Goal: Transaction & Acquisition: Purchase product/service

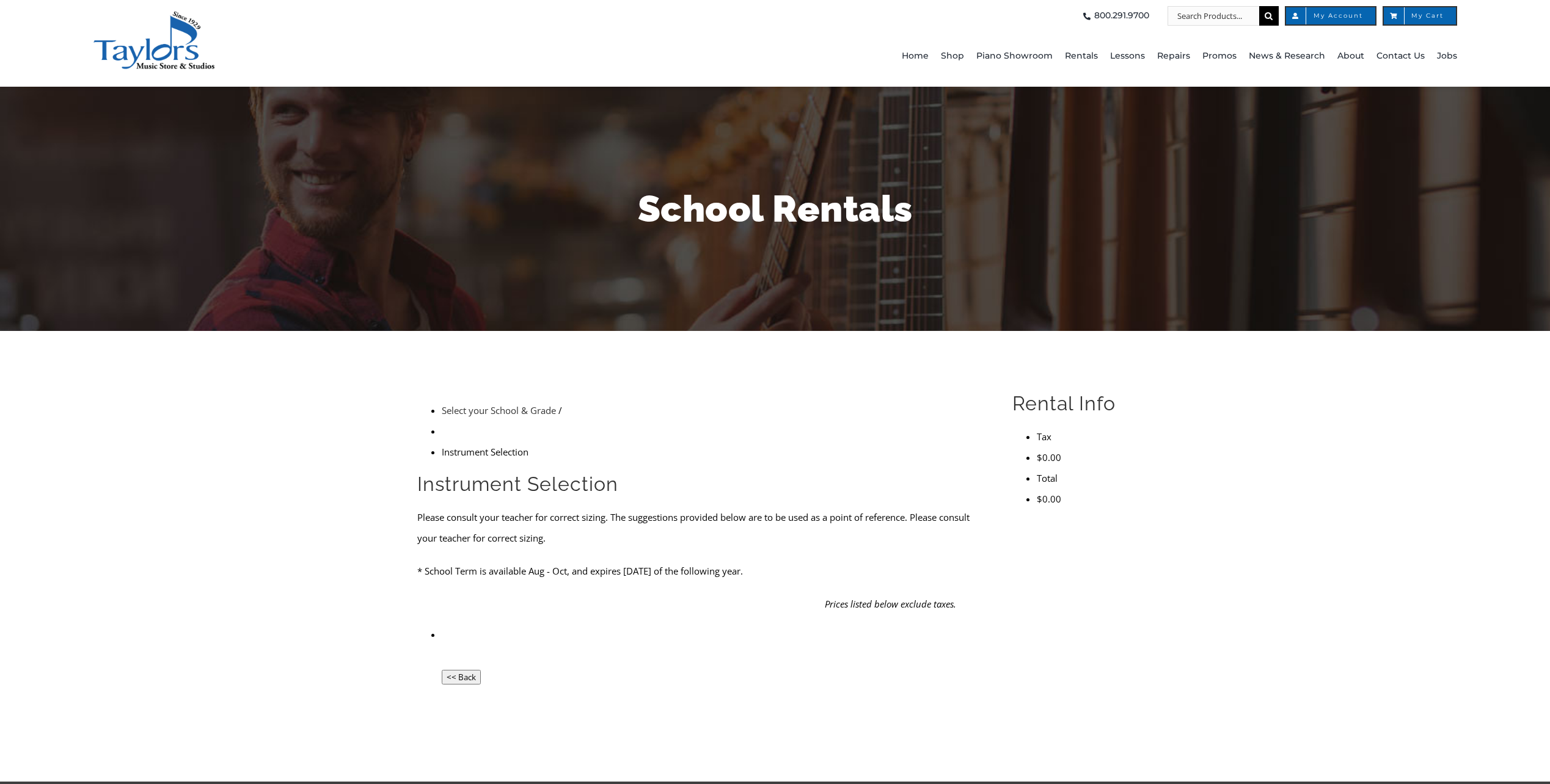
click at [556, 560] on p "* School Term is available Aug - Oct, and expires [DATE] of the following year." at bounding box center [700, 571] width 566 height 21
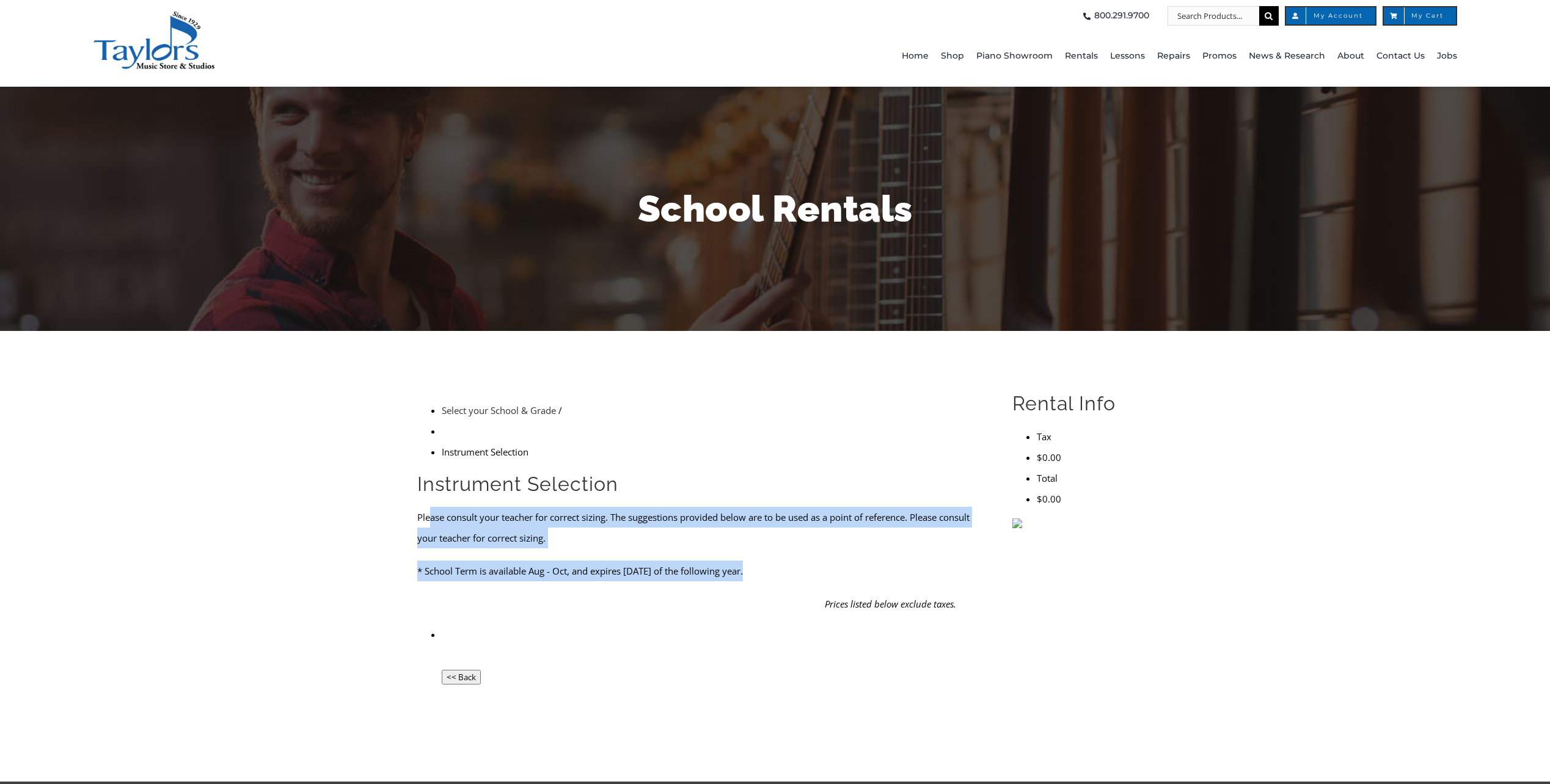
drag, startPoint x: 435, startPoint y: 418, endPoint x: 777, endPoint y: 471, distance: 346.1
click at [777, 471] on form "Instrument Selection Please consult your teacher for correct sizing. The sugges…" at bounding box center [700, 578] width 566 height 214
click at [806, 560] on p "* School Term is available Aug - Oct, and expires [DATE] of the following year." at bounding box center [700, 571] width 566 height 21
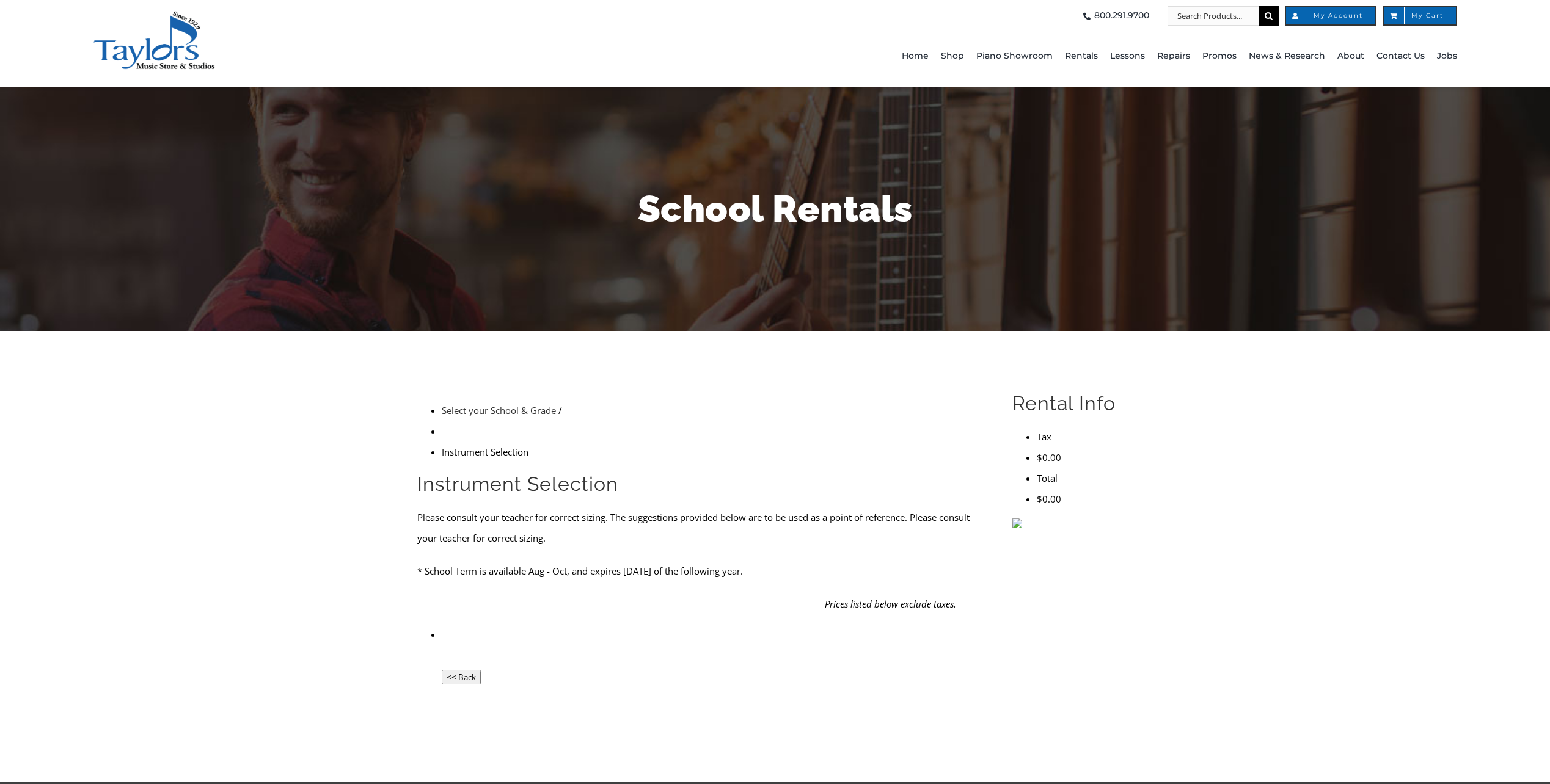
drag, startPoint x: 891, startPoint y: 711, endPoint x: 695, endPoint y: 520, distance: 273.7
click at [695, 624] on li "<< Back" at bounding box center [713, 655] width 542 height 62
drag, startPoint x: 886, startPoint y: 710, endPoint x: 1203, endPoint y: 495, distance: 383.0
click at [1203, 495] on div "Select your School & Grade / Instrument Selection Instrument Selection Please c…" at bounding box center [775, 555] width 1550 height 352
click at [715, 471] on form "Instrument Selection Please consult your teacher for correct sizing. The sugges…" at bounding box center [700, 578] width 566 height 214
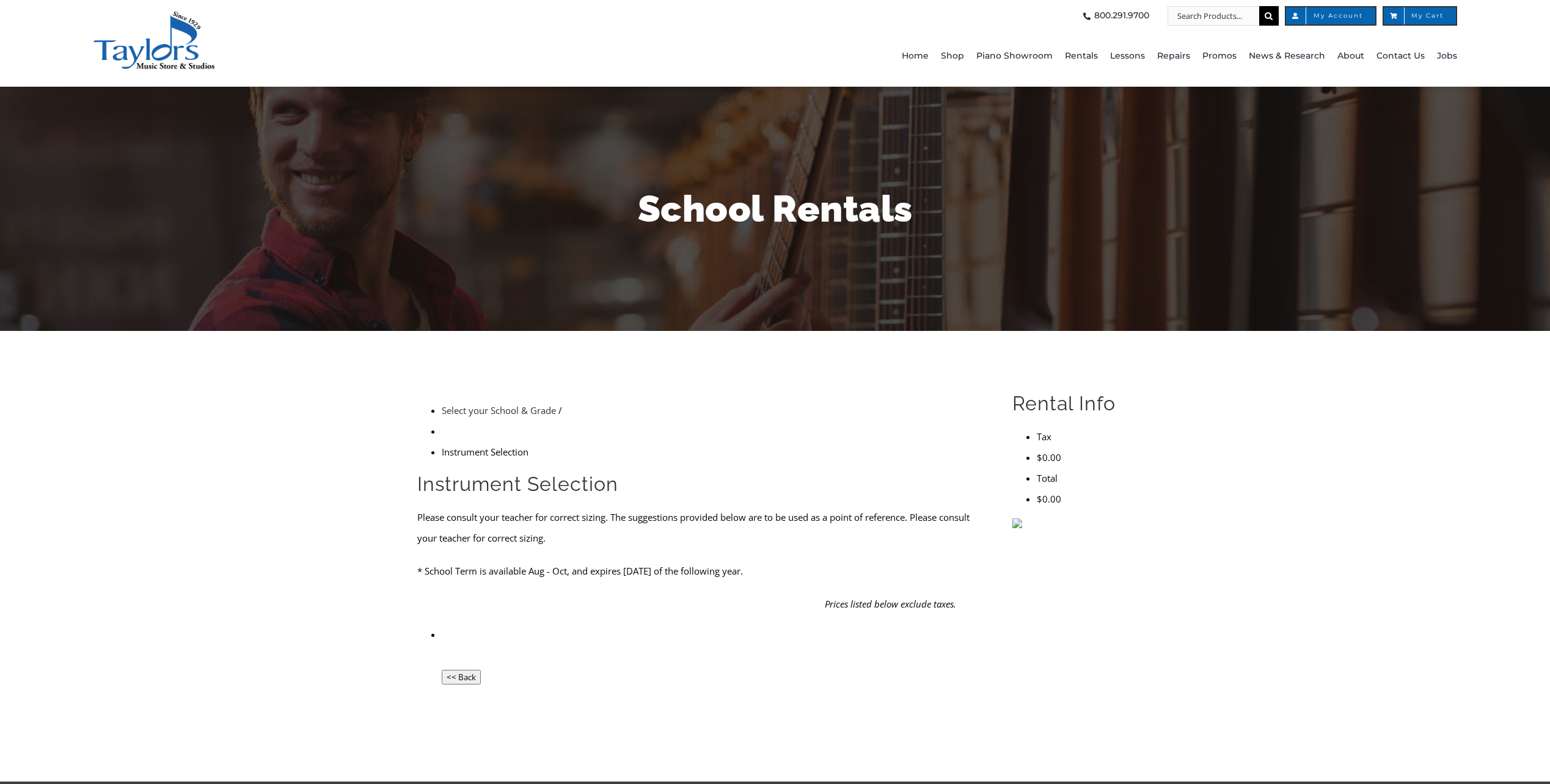
click at [700, 507] on p "Please consult your teacher for correct sizing. The suggestions provided below …" at bounding box center [700, 527] width 566 height 41
click at [447, 670] on input "<< Back" at bounding box center [461, 677] width 39 height 15
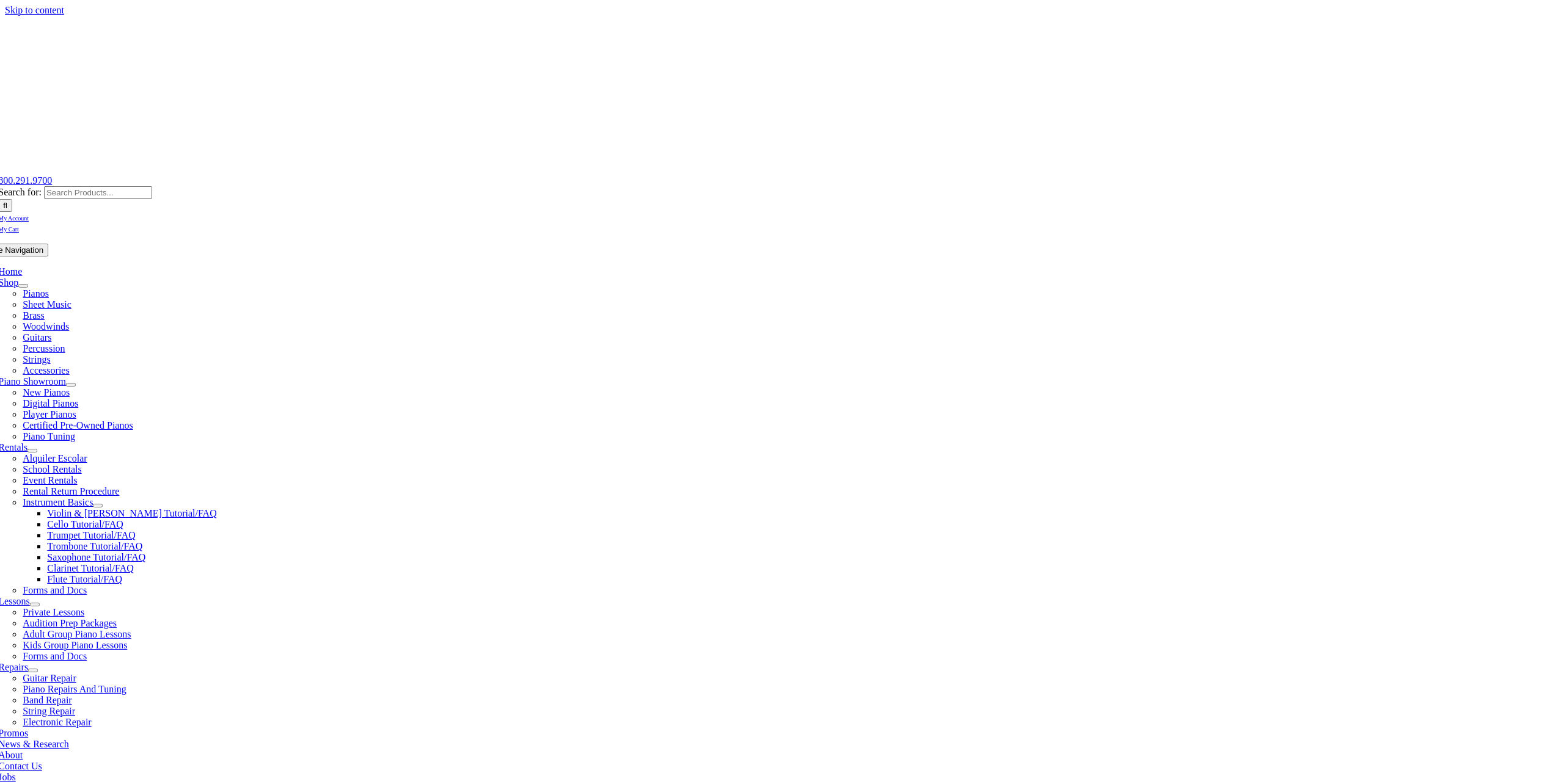
type input "renai"
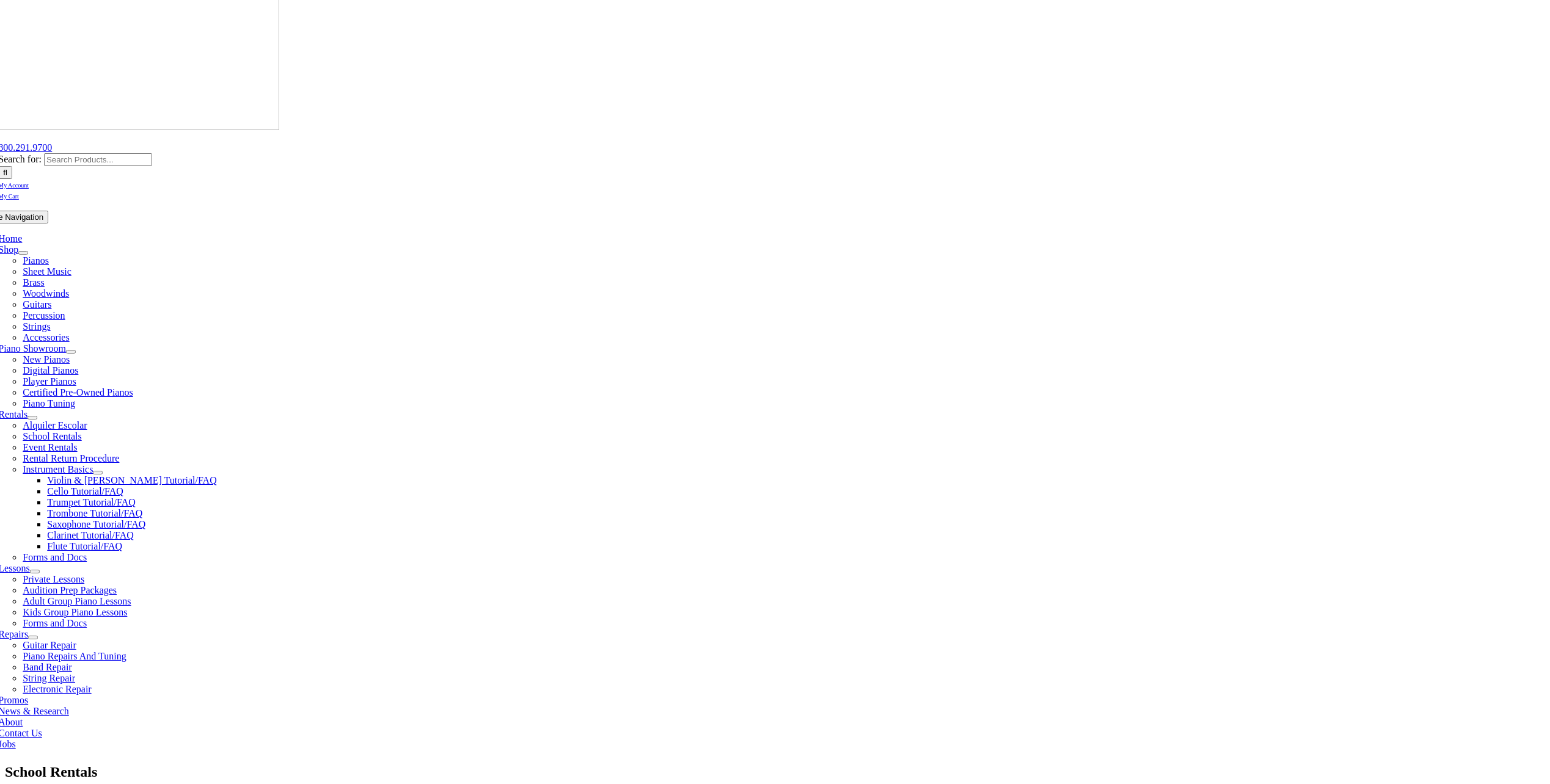
scroll to position [61, 0]
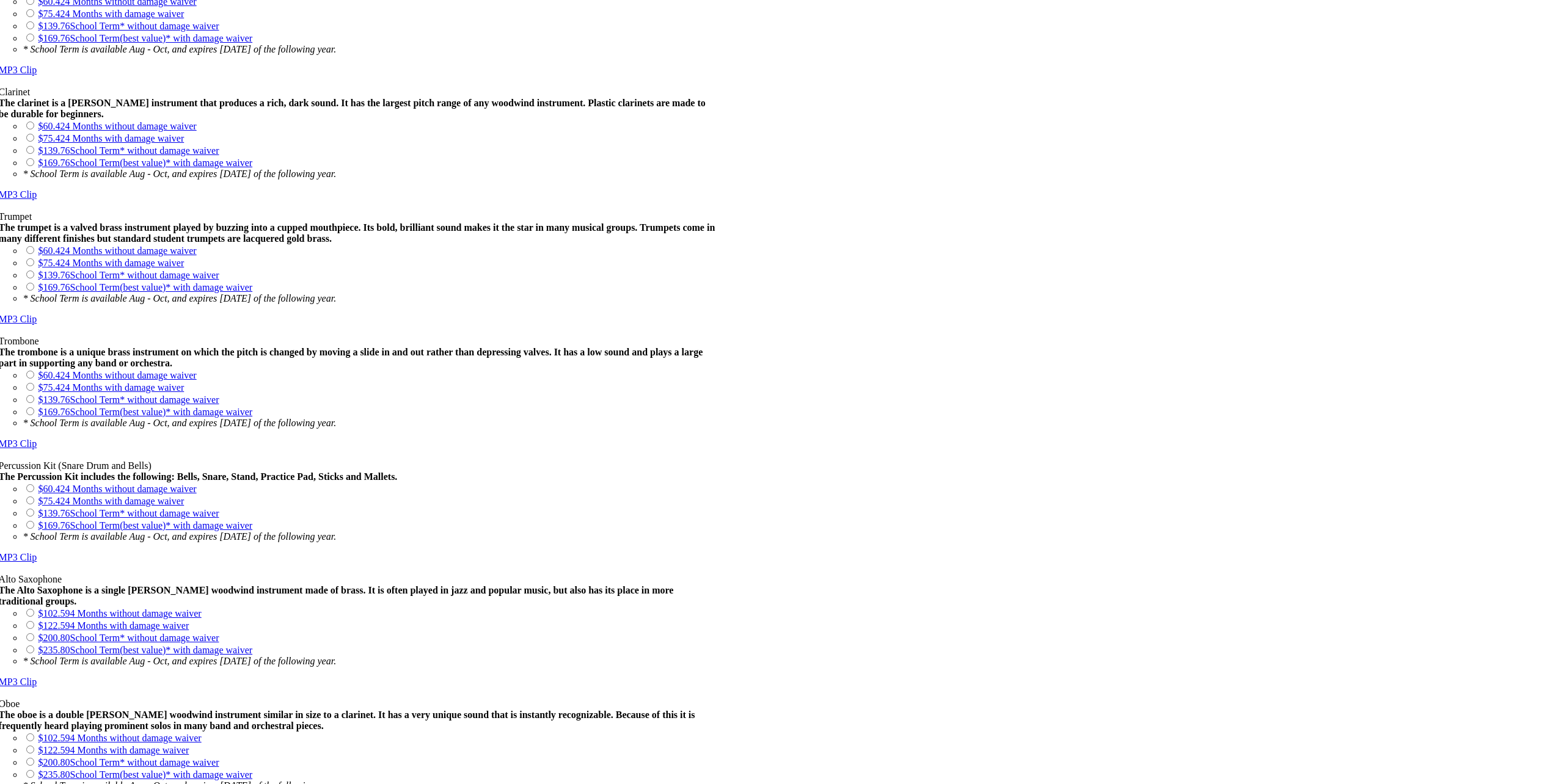
scroll to position [1018, 0]
